Goal: Book appointment/travel/reservation

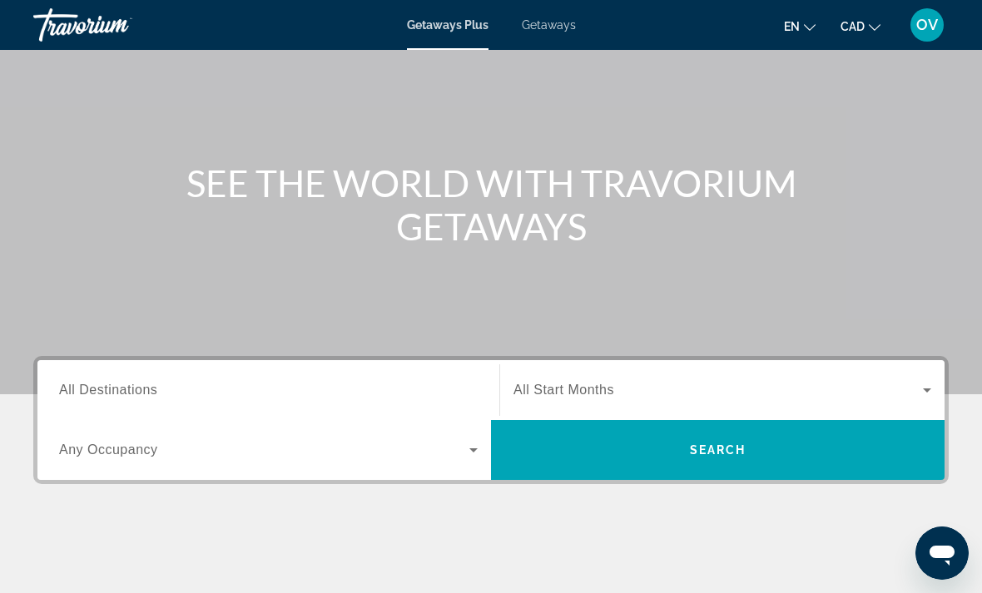
click at [92, 390] on span "All Destinations" at bounding box center [108, 390] width 98 height 14
click at [92, 390] on input "Destination All Destinations" at bounding box center [268, 391] width 419 height 20
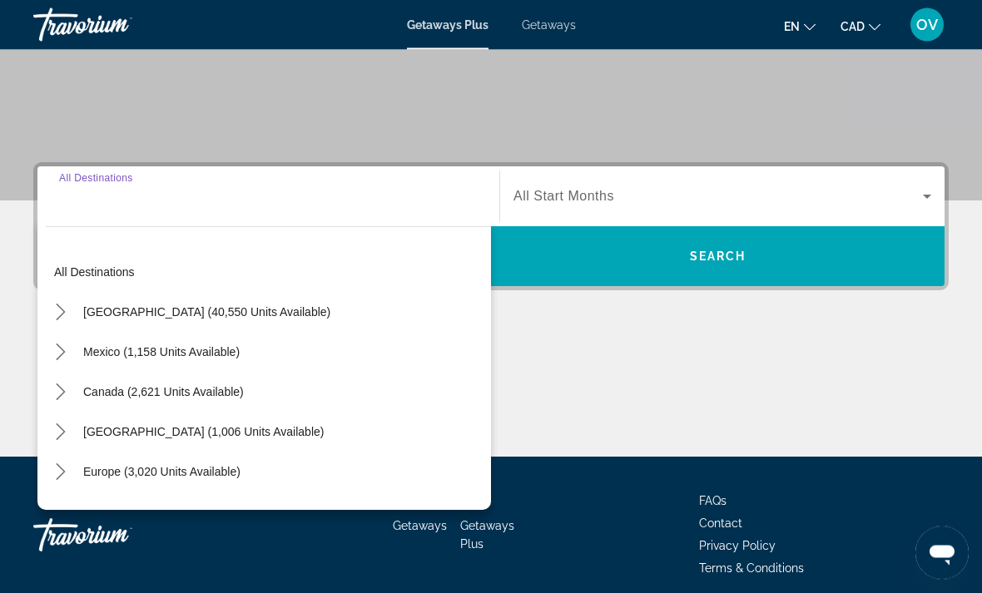
scroll to position [313, 0]
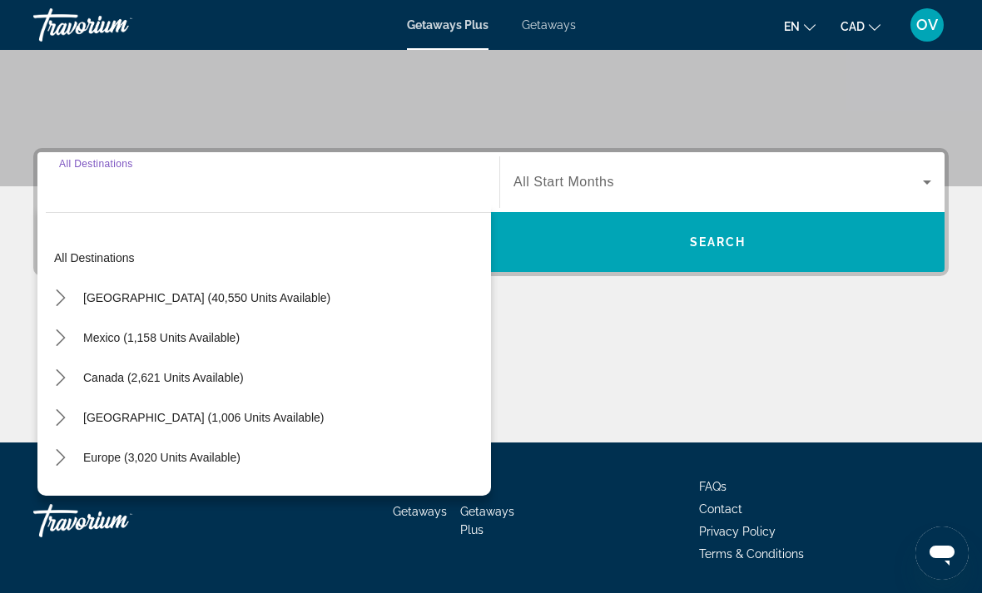
click at [302, 425] on span "Select destination: Caribbean & Atlantic Islands (1,006 units available)" at bounding box center [203, 418] width 257 height 40
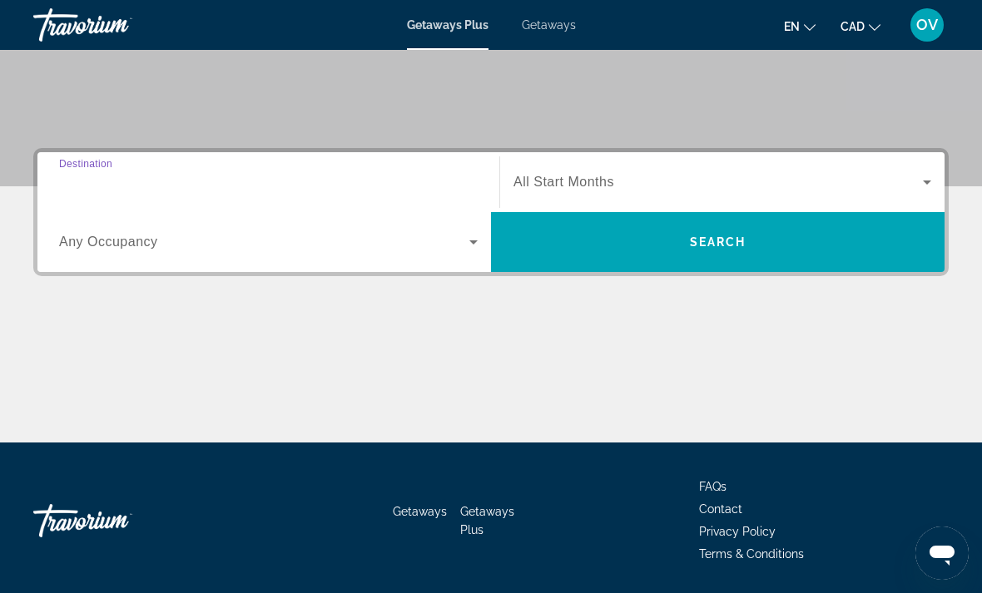
type input "**********"
click at [804, 253] on span "Search" at bounding box center [718, 242] width 454 height 40
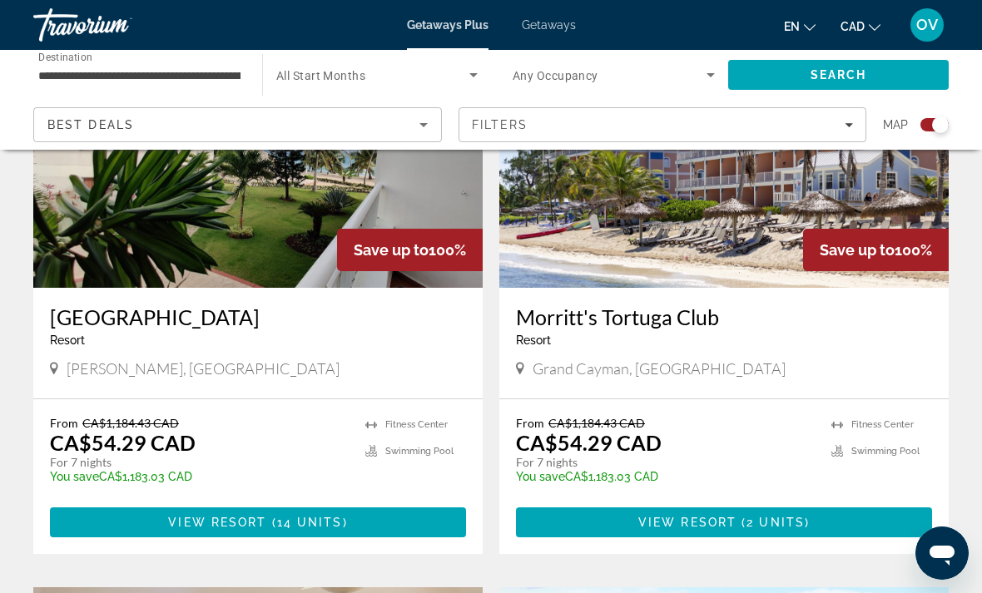
scroll to position [2453, 0]
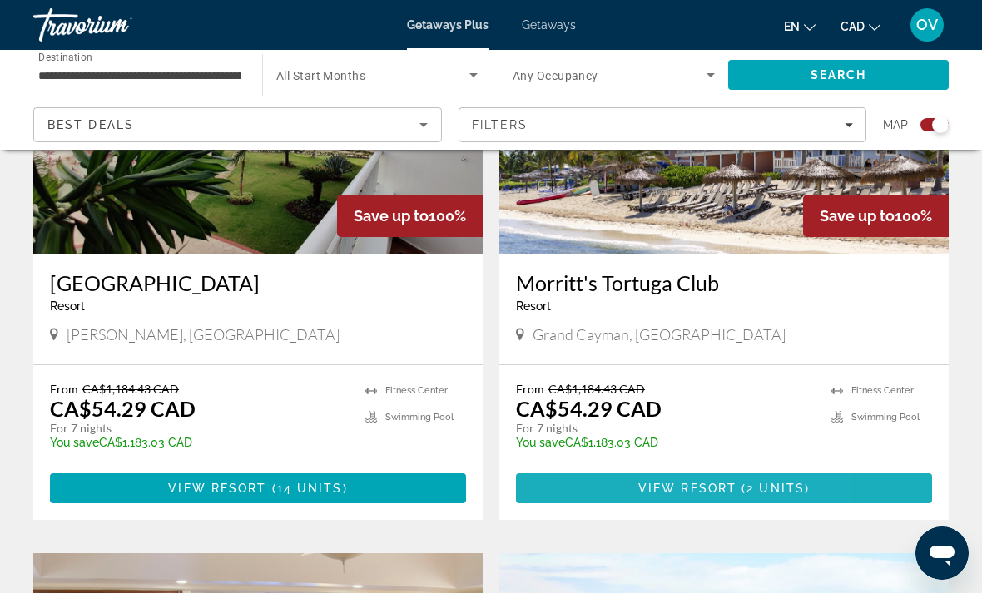
click at [681, 482] on span "View Resort" at bounding box center [687, 488] width 98 height 13
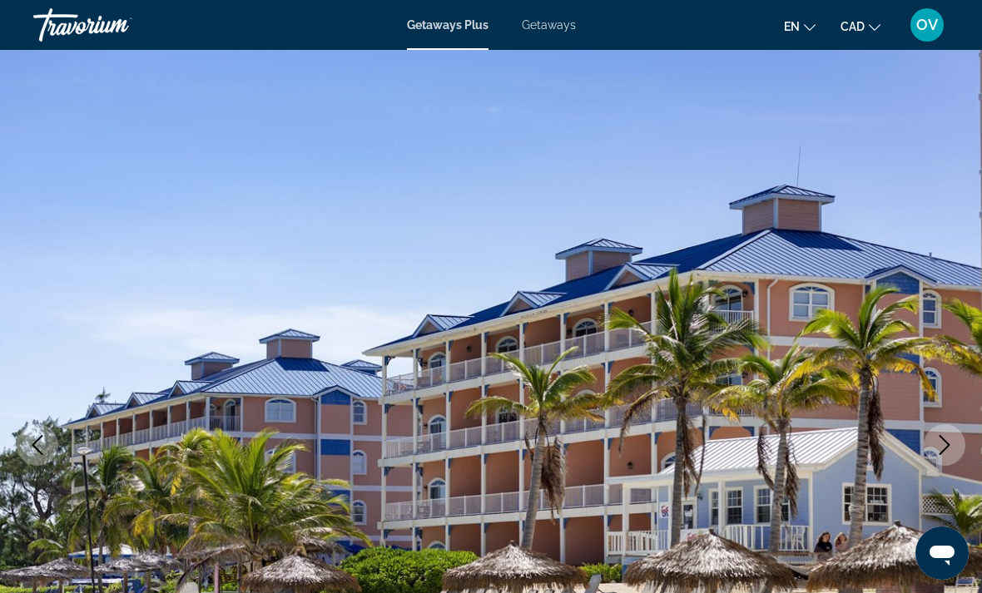
click at [943, 432] on button "Next image" at bounding box center [945, 445] width 42 height 42
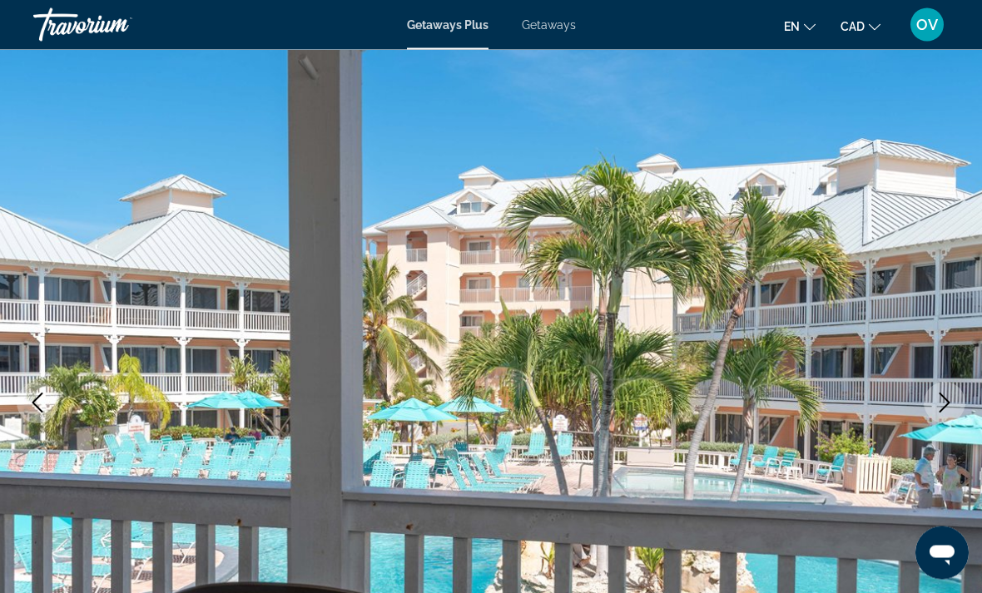
scroll to position [44, 0]
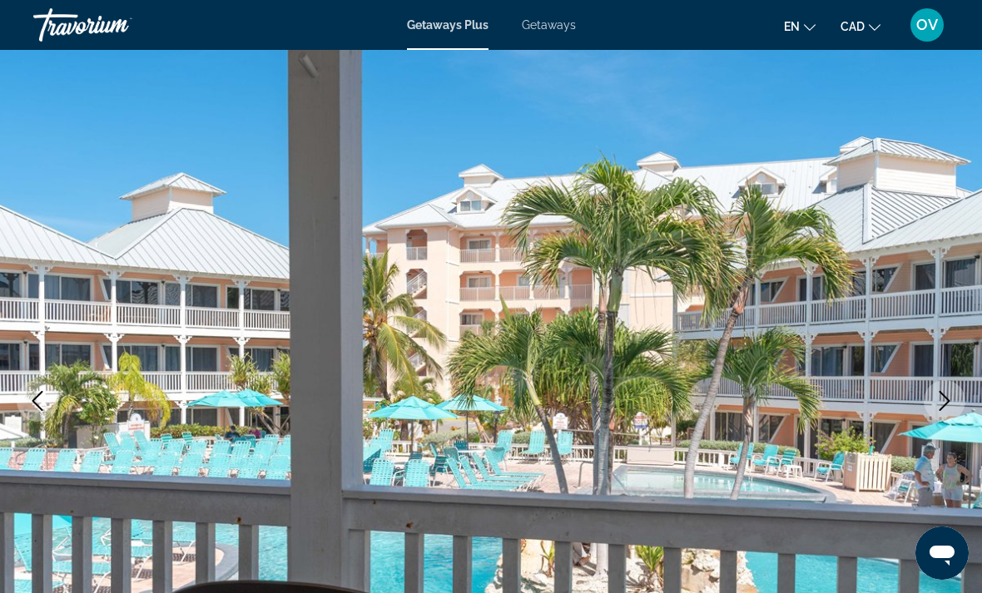
click at [947, 407] on icon "Next image" at bounding box center [945, 401] width 20 height 20
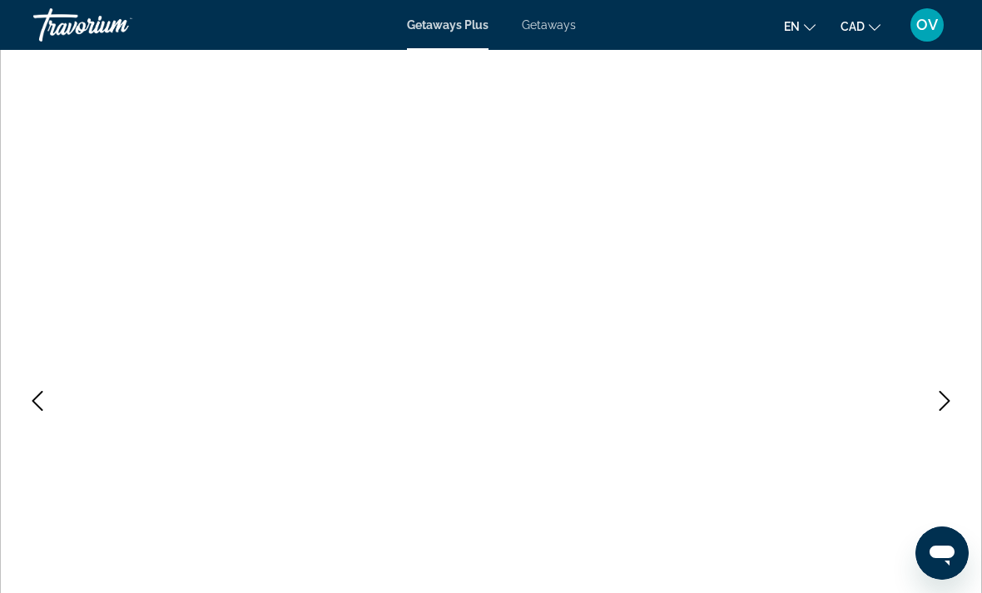
click at [947, 396] on icon "Next image" at bounding box center [945, 401] width 20 height 20
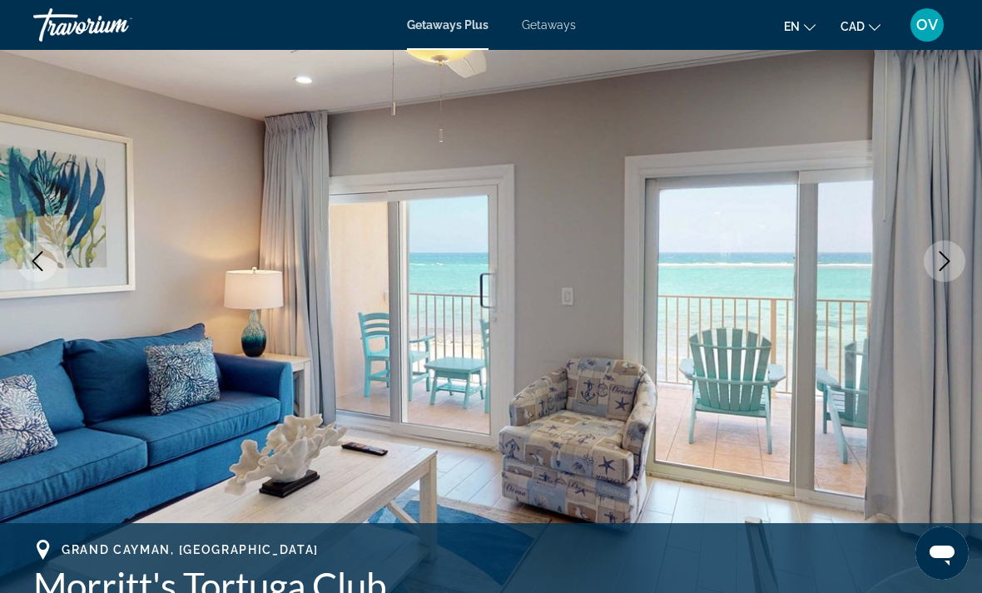
scroll to position [180, 0]
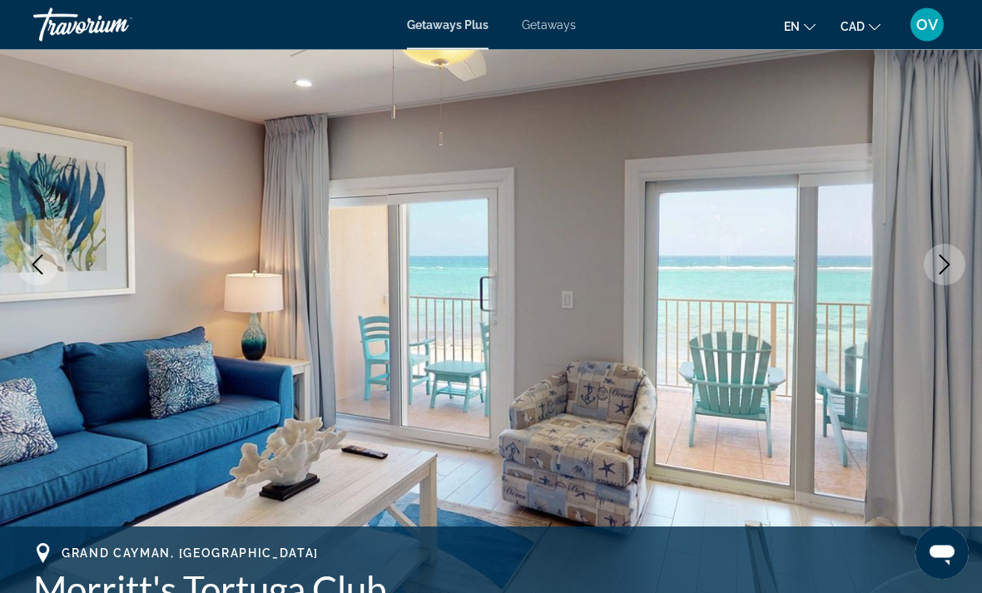
click at [924, 263] on button "Next image" at bounding box center [945, 266] width 42 height 42
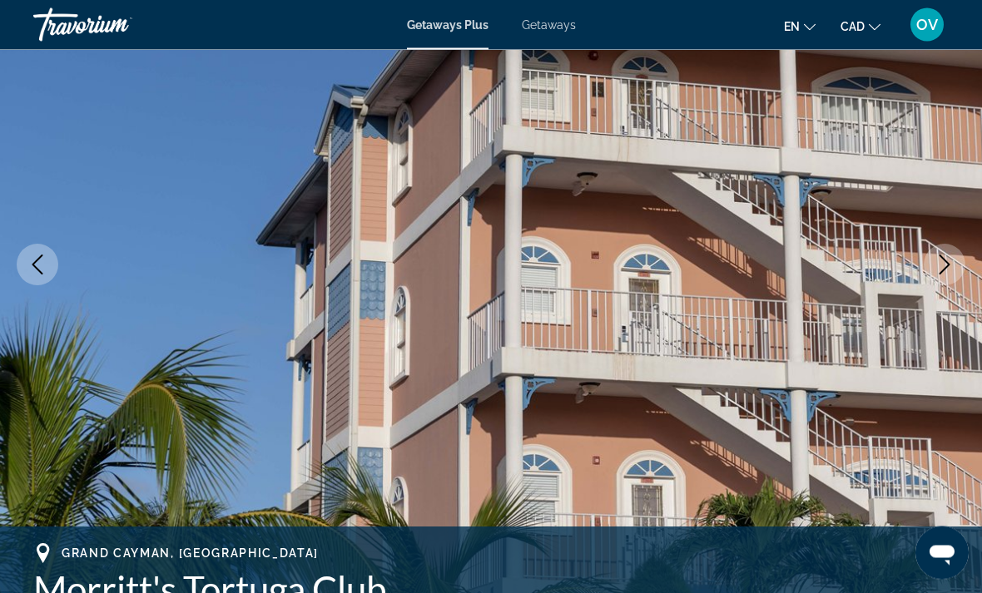
click at [914, 265] on img "Main content" at bounding box center [491, 265] width 982 height 791
click at [934, 268] on button "Next image" at bounding box center [945, 266] width 42 height 42
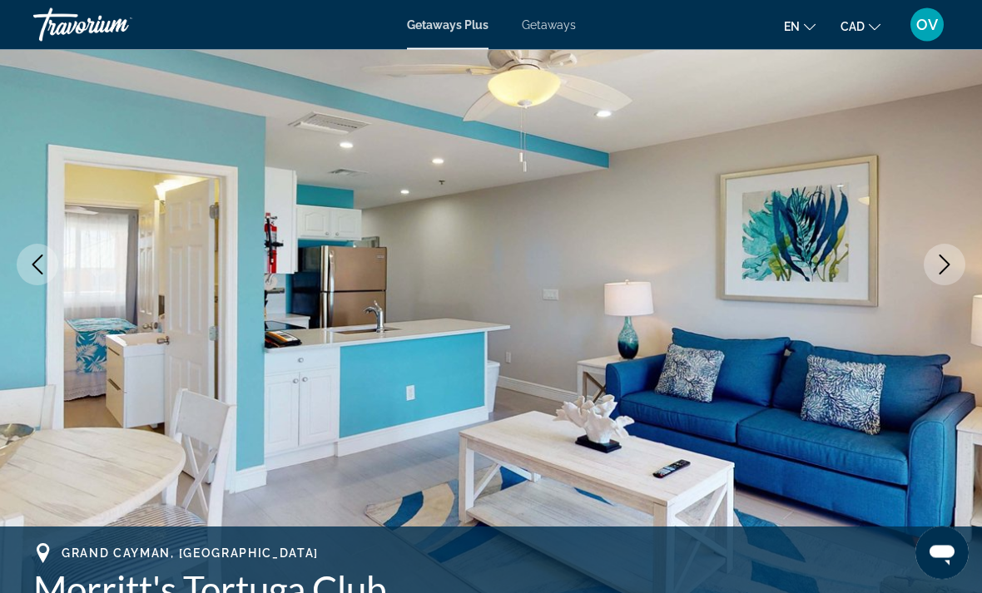
click at [920, 276] on img "Main content" at bounding box center [491, 265] width 982 height 791
click at [933, 264] on button "Next image" at bounding box center [945, 266] width 42 height 42
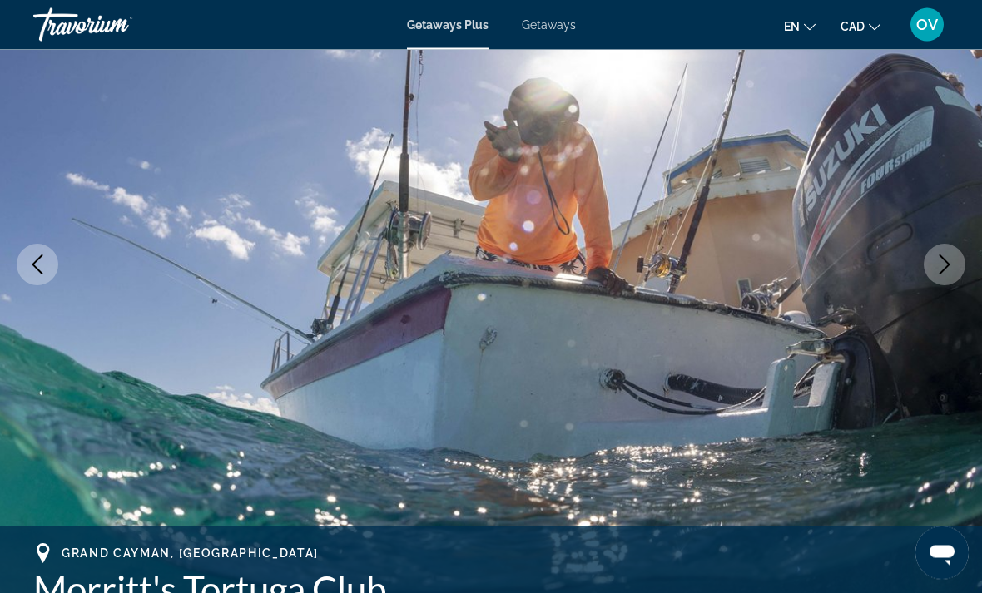
click at [944, 275] on button "Next image" at bounding box center [945, 266] width 42 height 42
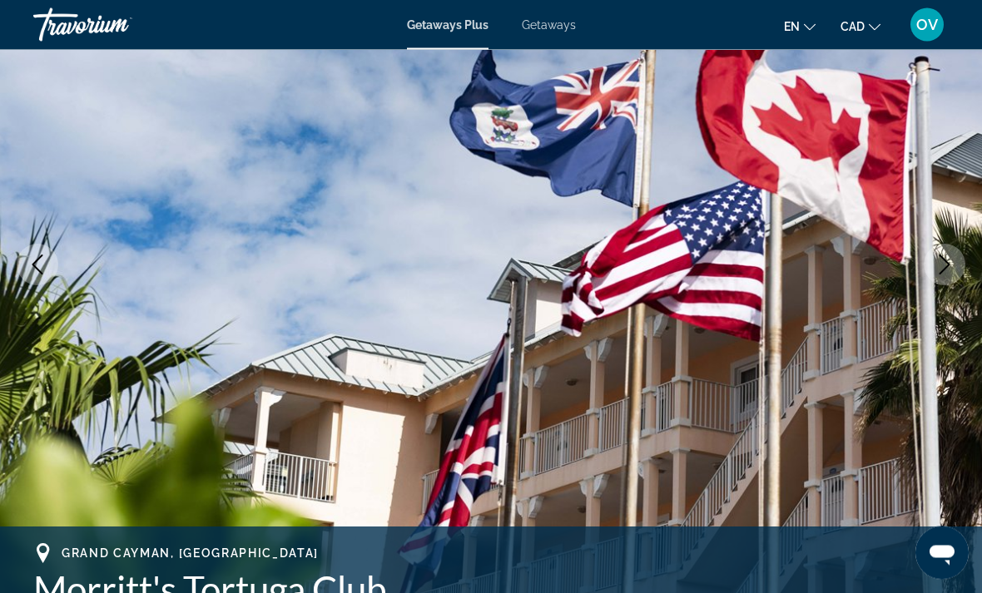
click at [956, 270] on button "Next image" at bounding box center [945, 266] width 42 height 42
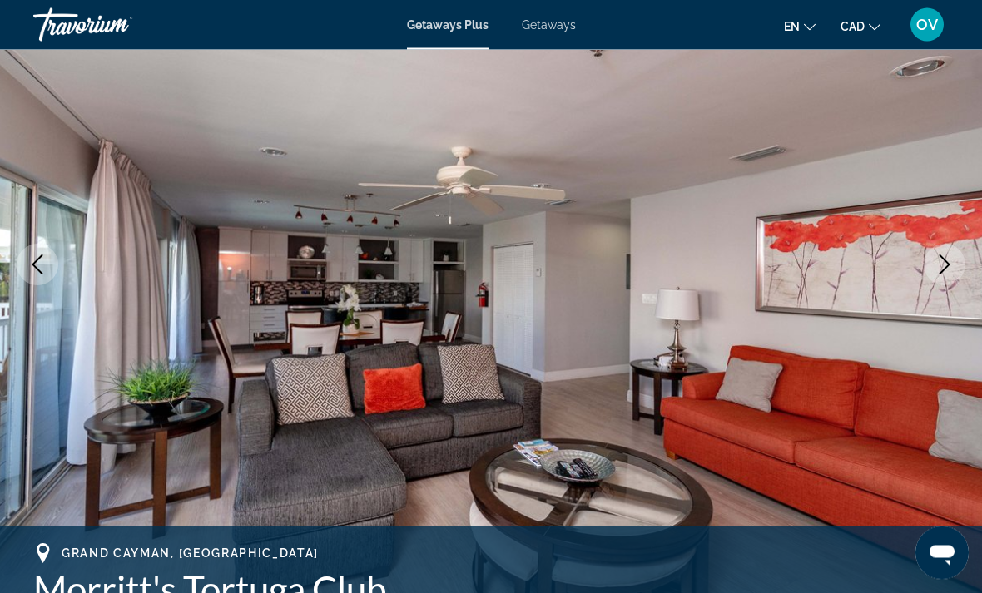
click at [957, 271] on button "Next image" at bounding box center [945, 266] width 42 height 42
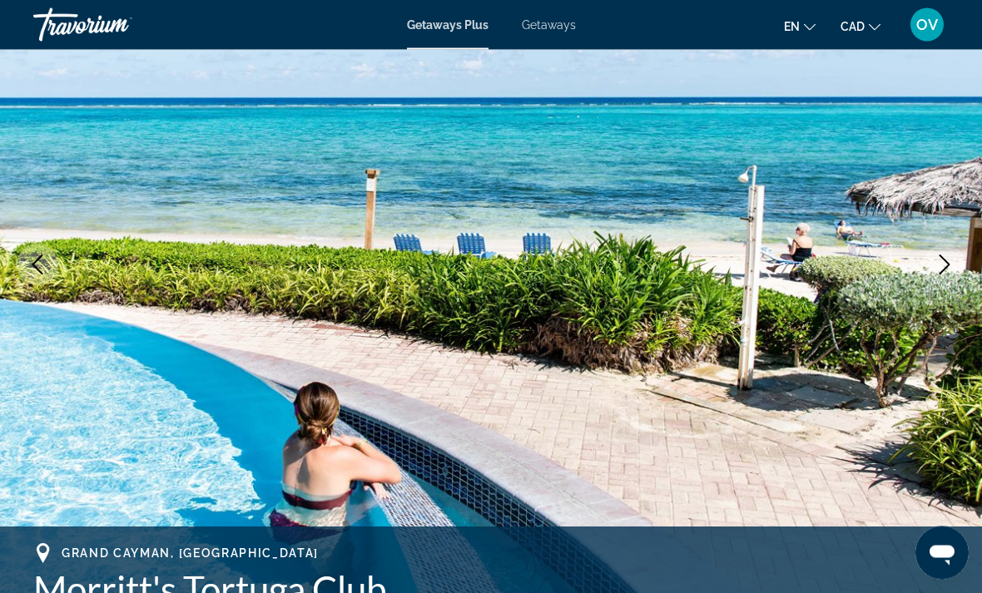
click at [956, 276] on button "Next image" at bounding box center [945, 266] width 42 height 42
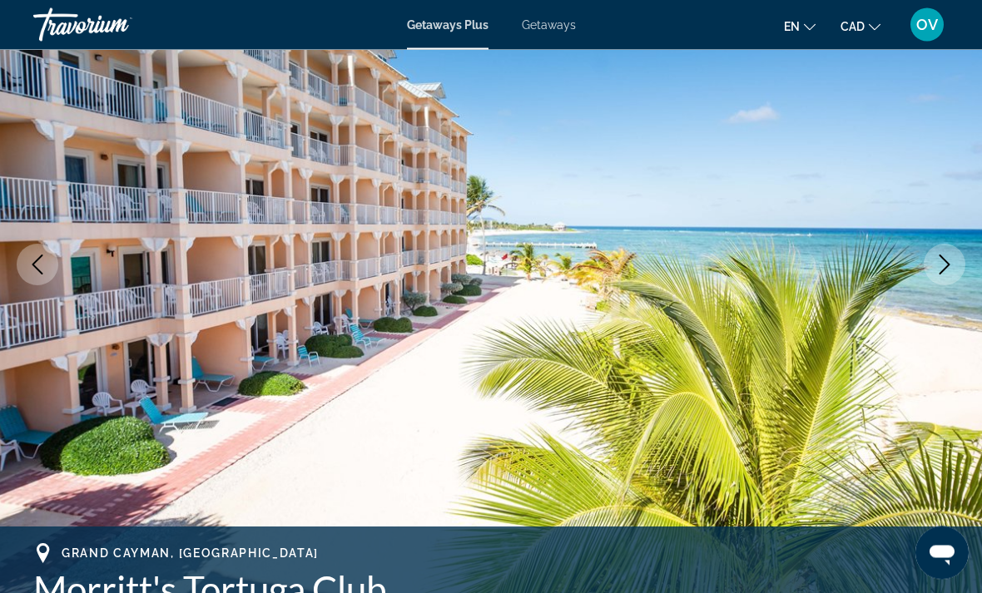
click at [939, 273] on icon "Next image" at bounding box center [945, 266] width 20 height 20
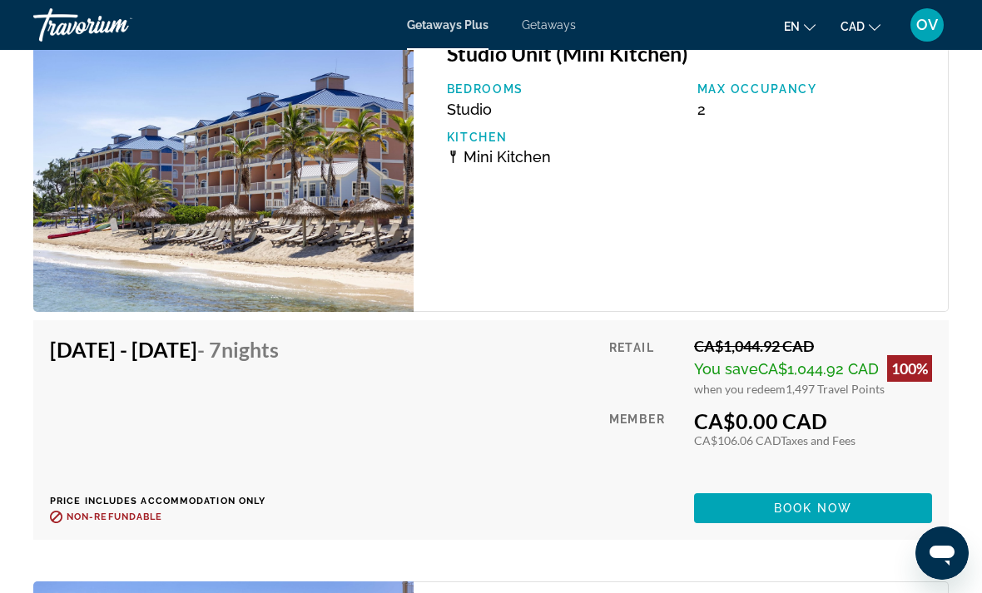
scroll to position [3393, 0]
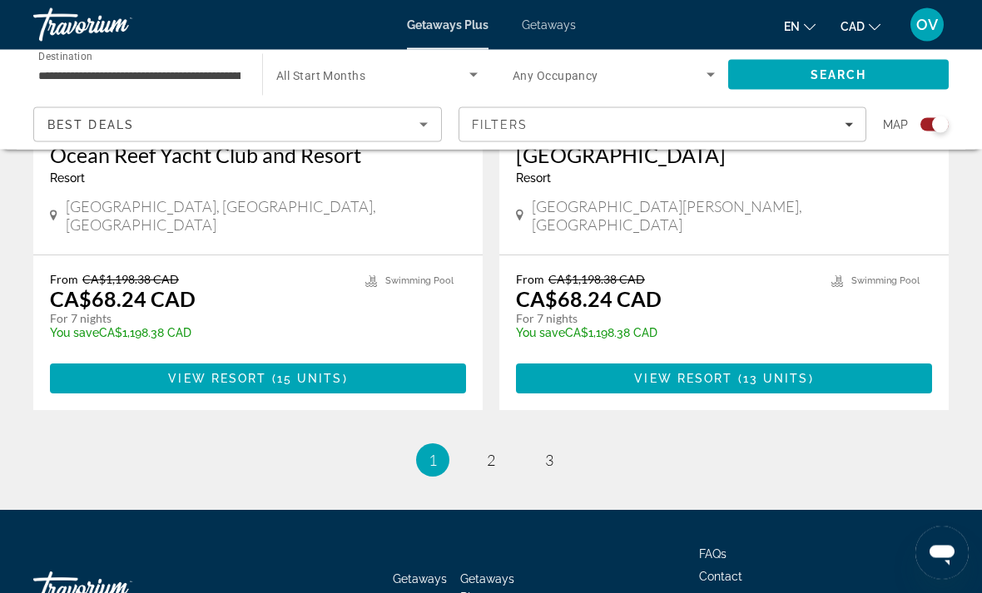
scroll to position [3745, 0]
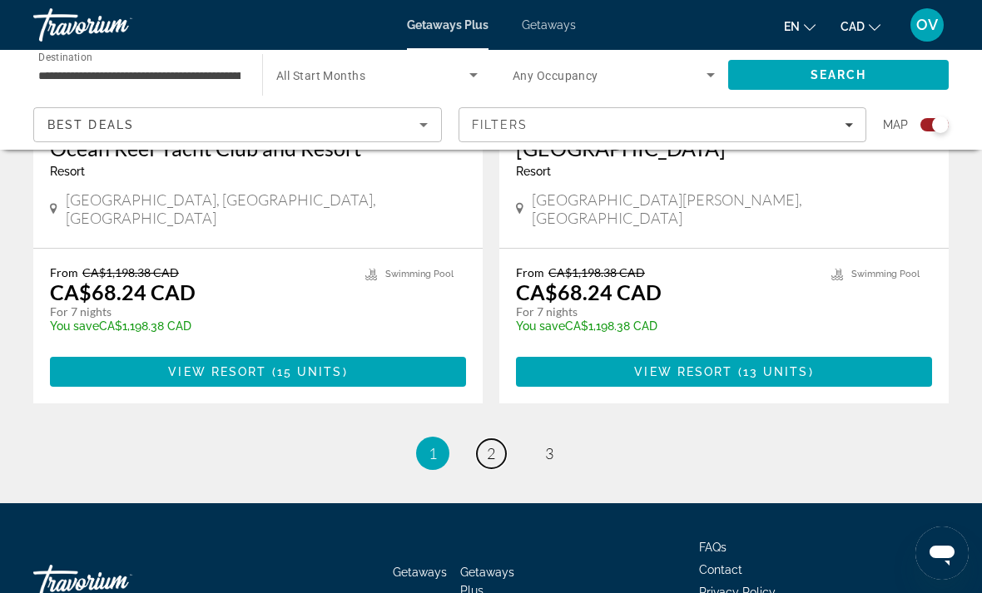
click at [487, 444] on span "2" at bounding box center [491, 453] width 8 height 18
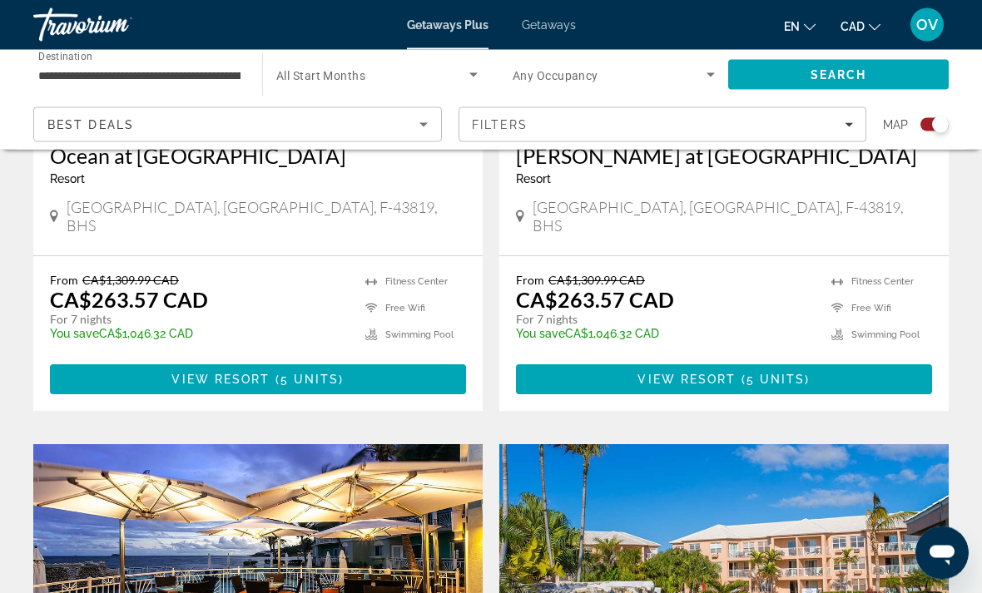
scroll to position [2000, 0]
